Goal: Complete application form

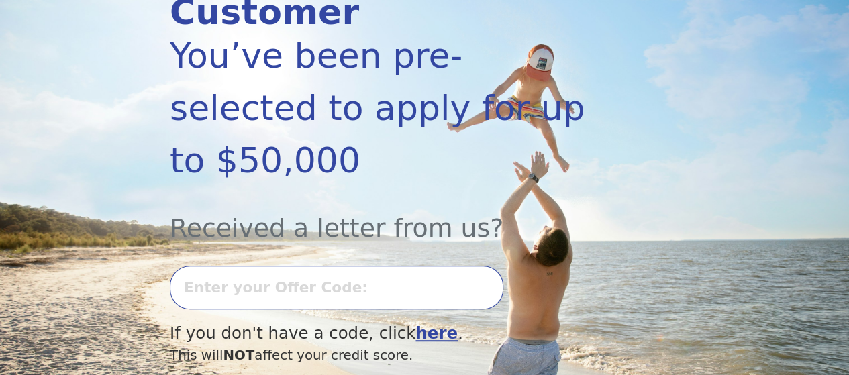
scroll to position [277, 0]
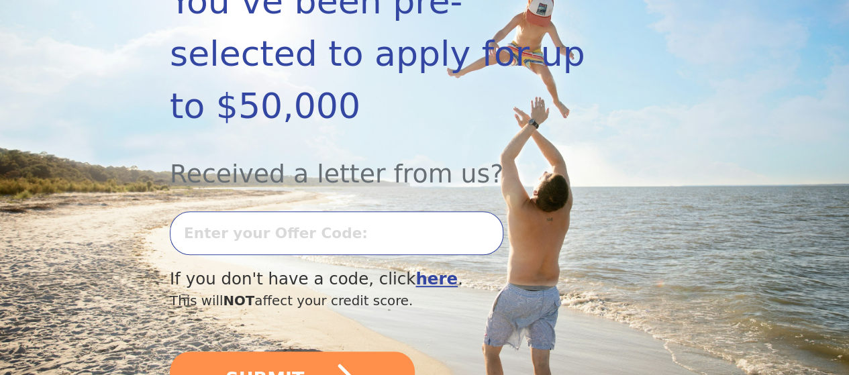
click at [415, 232] on input "text" at bounding box center [336, 233] width 333 height 44
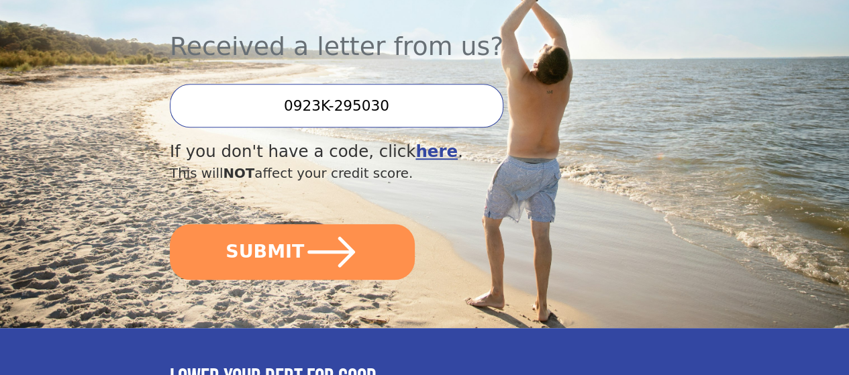
scroll to position [406, 0]
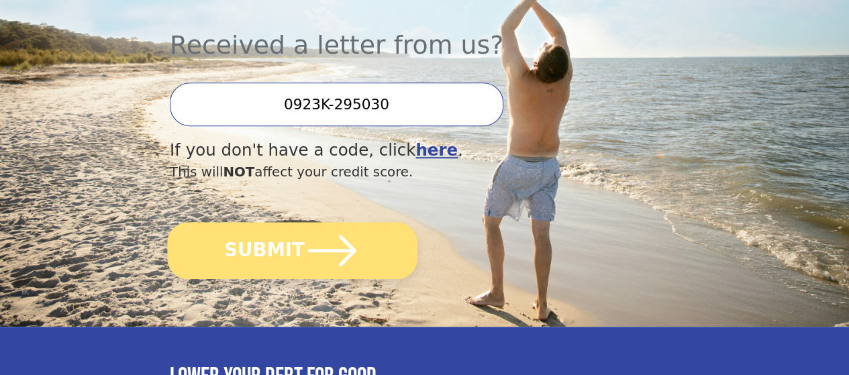
type input "0923K-295030"
click at [317, 264] on icon "submit" at bounding box center [333, 251] width 56 height 56
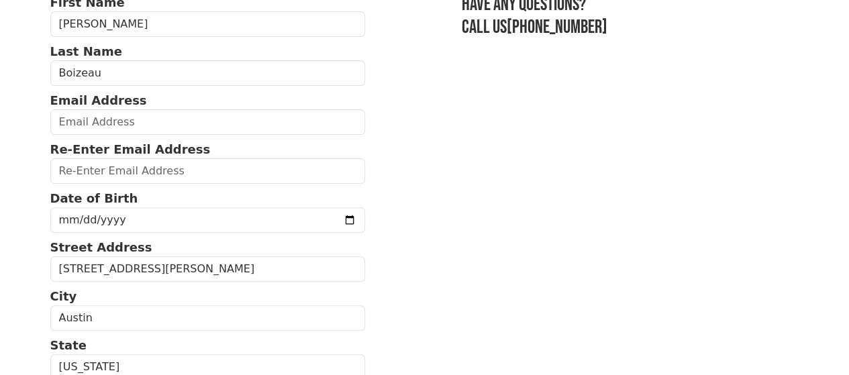
scroll to position [118, 0]
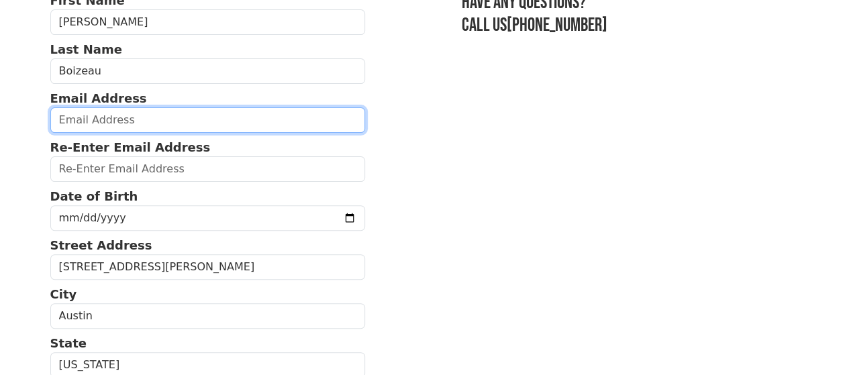
click at [189, 125] on input "email" at bounding box center [207, 119] width 315 height 25
type input "[EMAIL_ADDRESS][DOMAIN_NAME]"
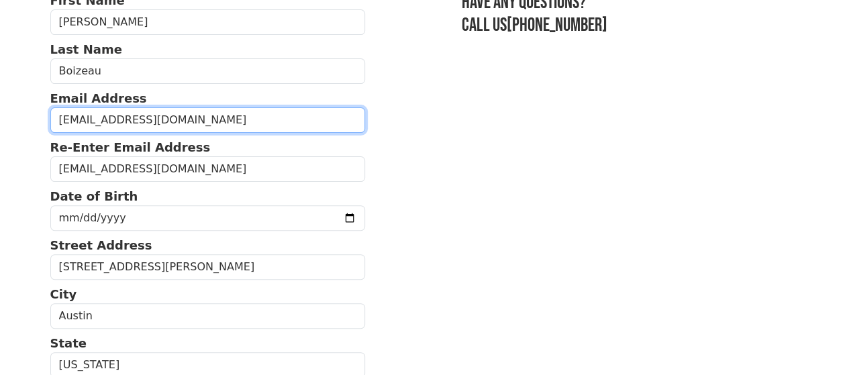
type input "[PHONE_NUMBER]"
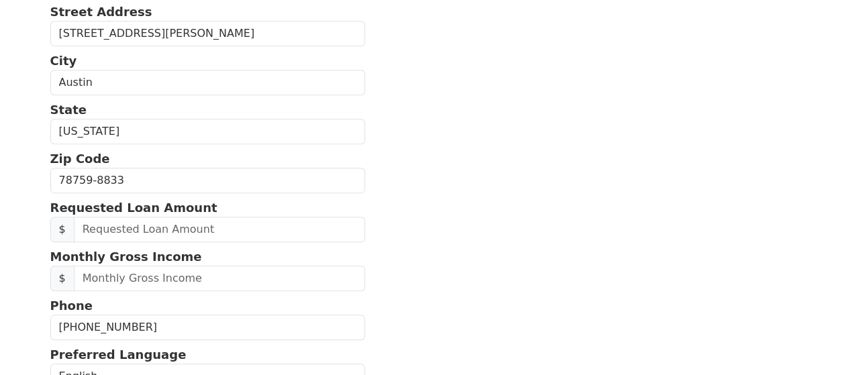
scroll to position [350, 0]
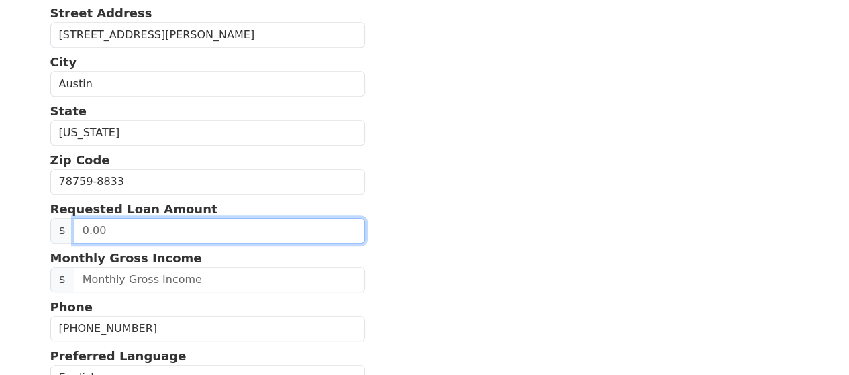
click at [309, 244] on input "text" at bounding box center [219, 230] width 291 height 25
type input "25,000.00"
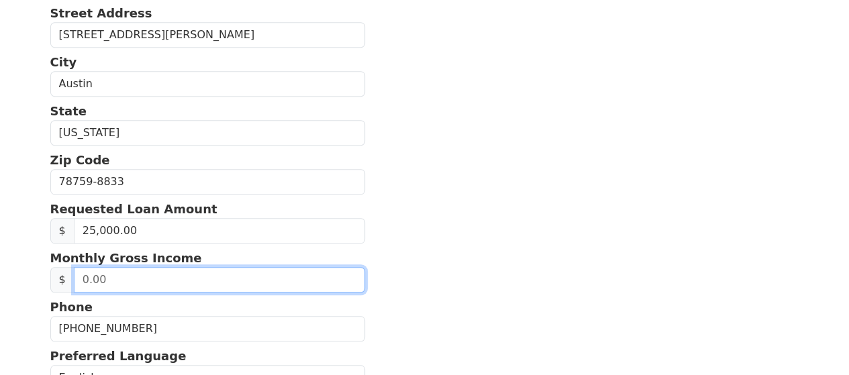
click at [256, 292] on input "text" at bounding box center [219, 279] width 291 height 25
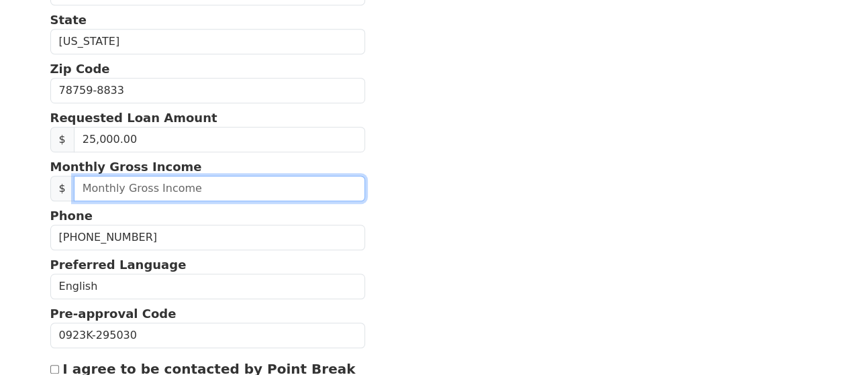
scroll to position [444, 0]
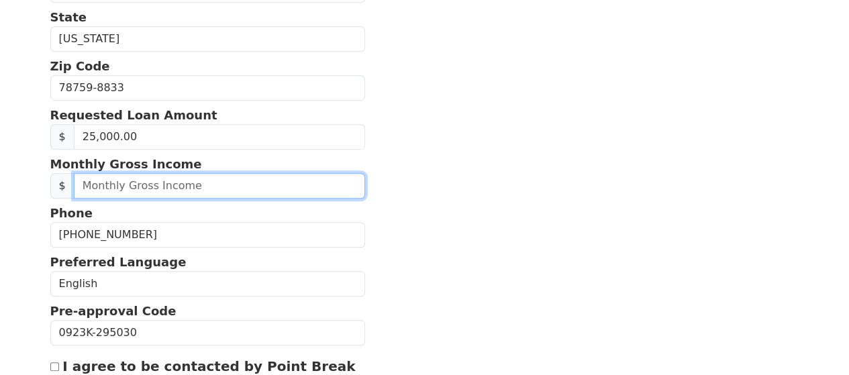
click at [213, 199] on input "text" at bounding box center [219, 185] width 291 height 25
click at [160, 199] on input "text" at bounding box center [219, 185] width 291 height 25
type input "5,323.14"
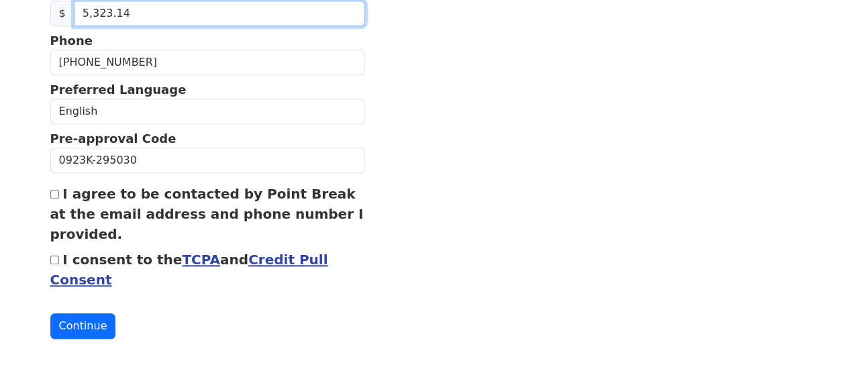
scroll to position [644, 0]
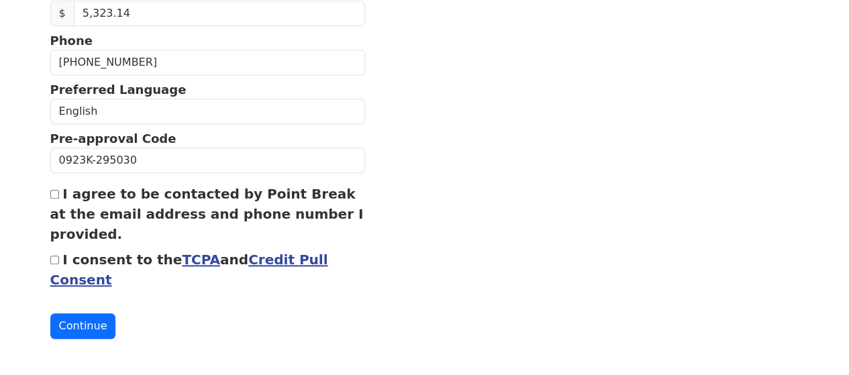
click at [55, 190] on input "I agree to be contacted by Point Break at the email address and phone number I …" at bounding box center [54, 194] width 9 height 9
checkbox input "true"
click at [51, 256] on input "I consent to the TCPA and Credit Pull Consent" at bounding box center [54, 260] width 9 height 9
checkbox input "true"
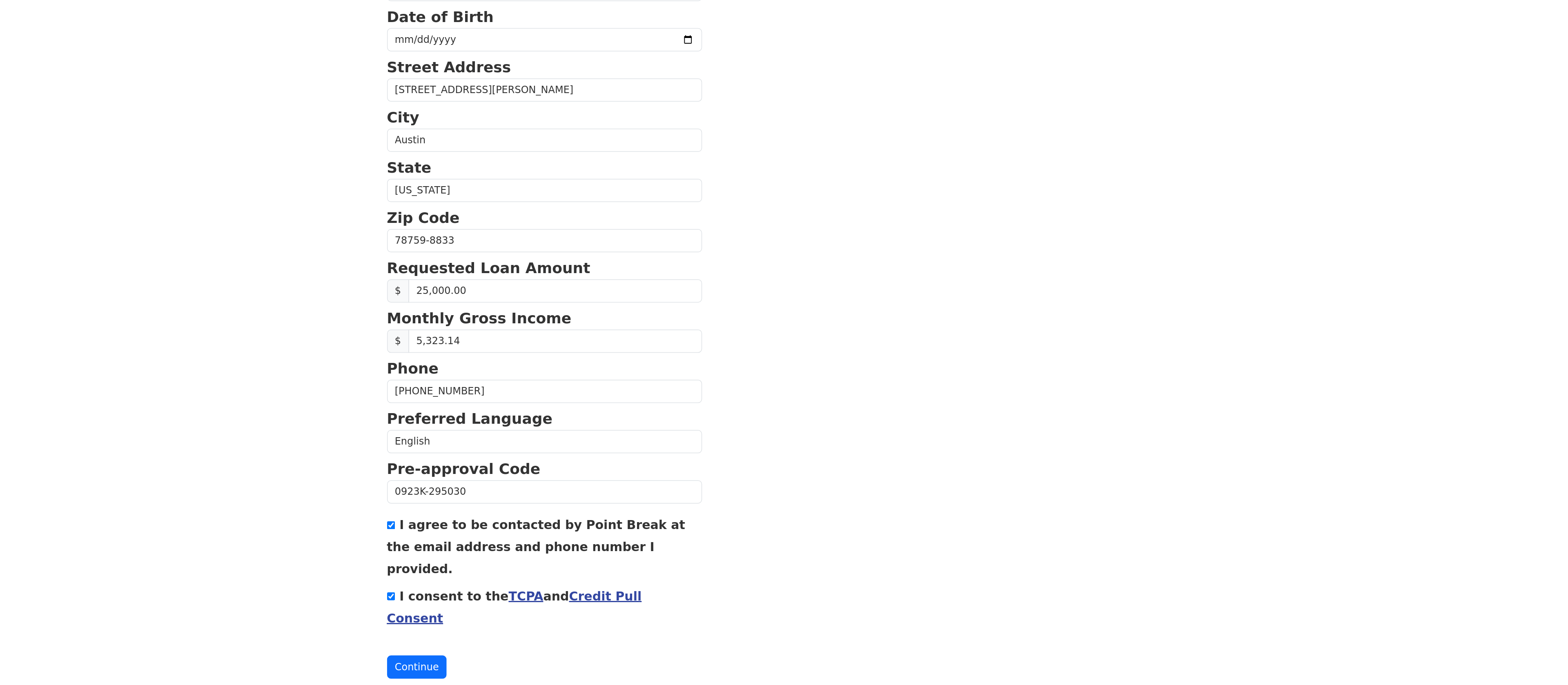
scroll to position [0, 0]
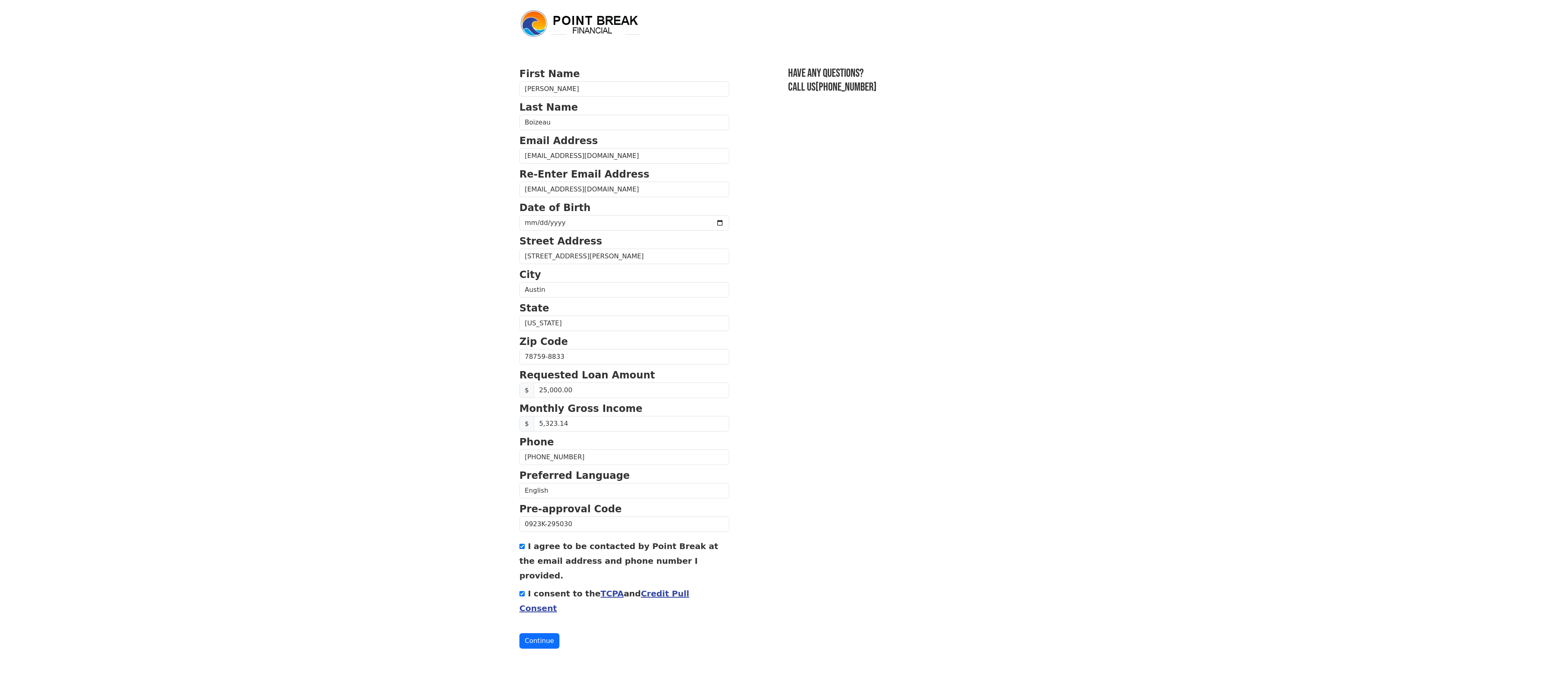
drag, startPoint x: 522, startPoint y: 14, endPoint x: 1071, endPoint y: 376, distance: 657.6
click at [516, 228] on body "First Name [PERSON_NAME] Last Name [GEOGRAPHIC_DATA] Email Address [EMAIL_ADDRE…" at bounding box center [784, 343] width 1568 height 685
